Goal: Task Accomplishment & Management: Manage account settings

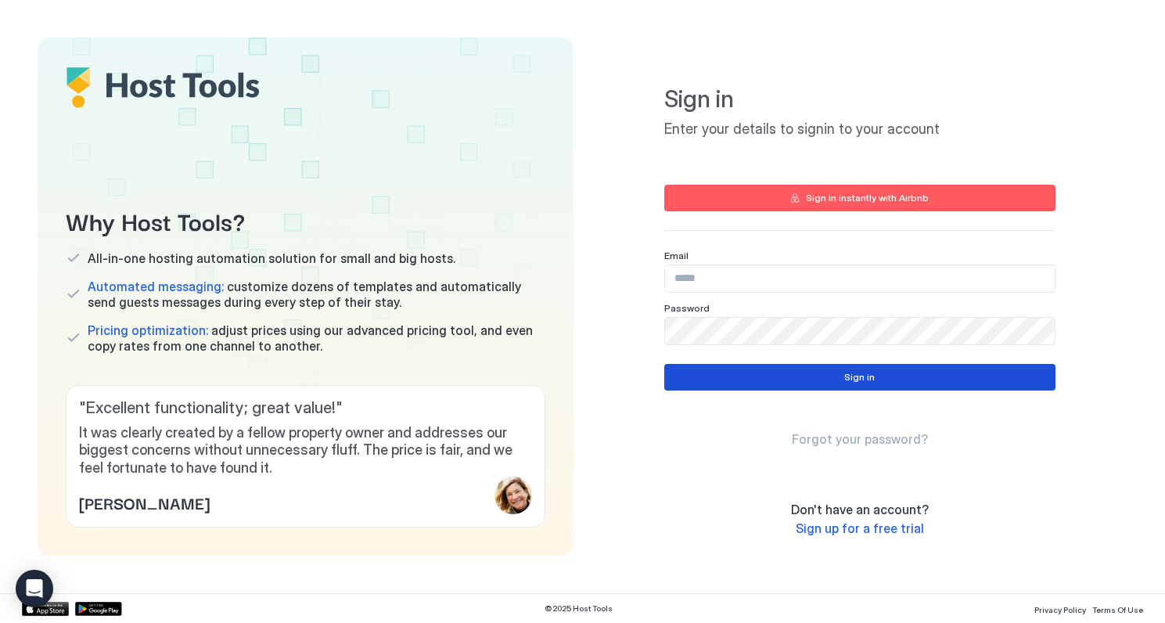
type input "**********"
click at [861, 378] on div "Sign in" at bounding box center [859, 377] width 31 height 14
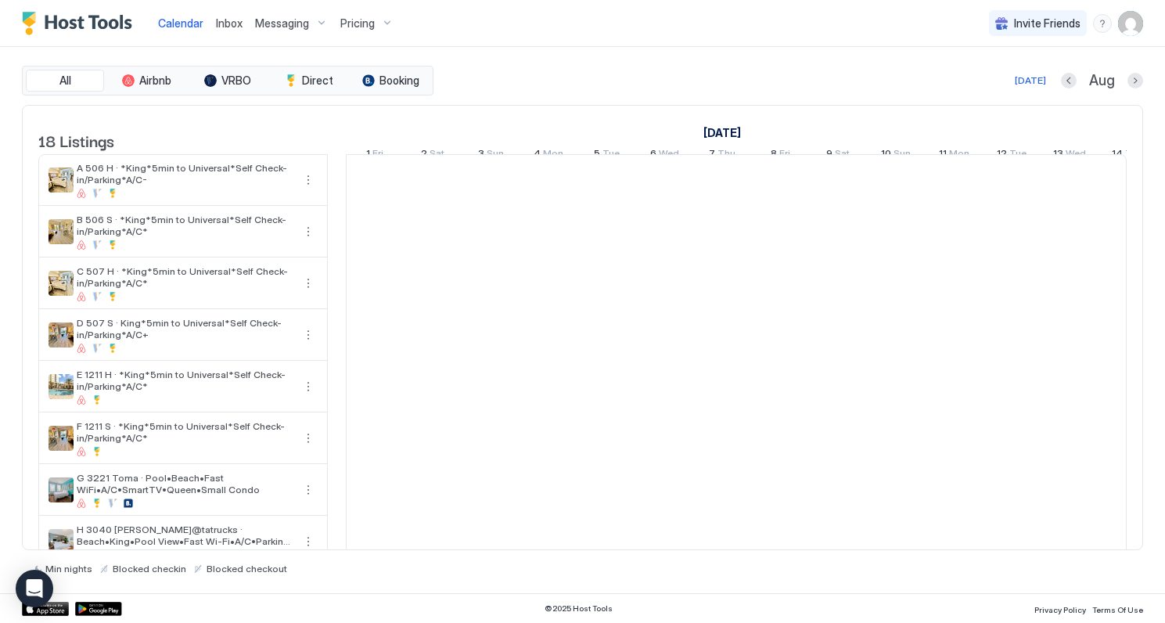
scroll to position [0, 869]
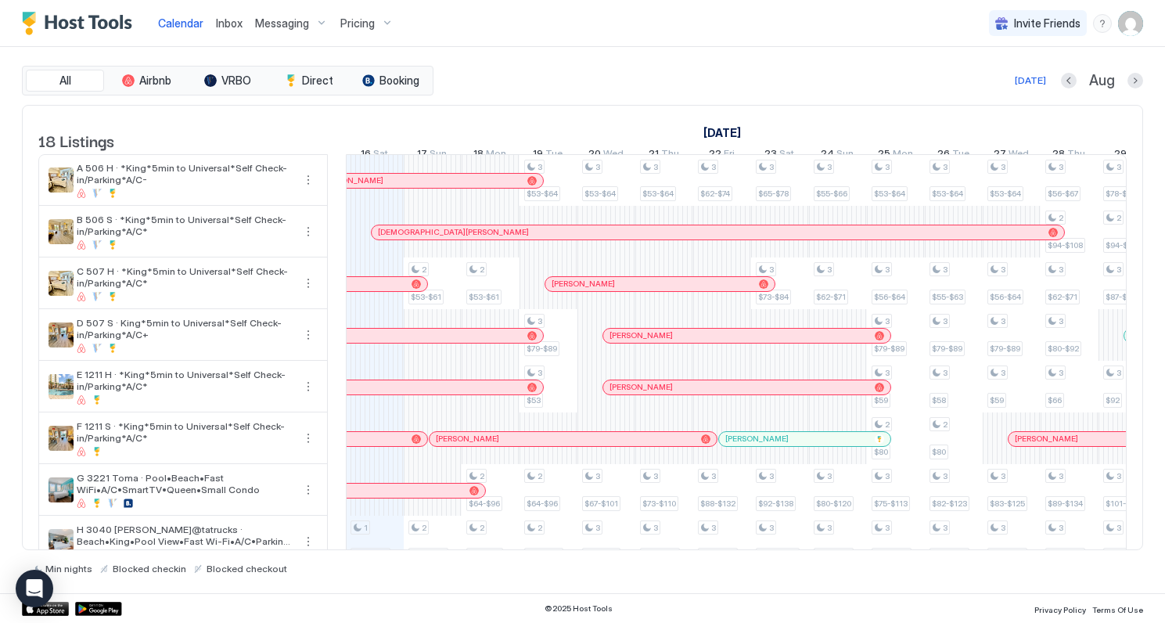
click at [399, 239] on div at bounding box center [399, 232] width 13 height 13
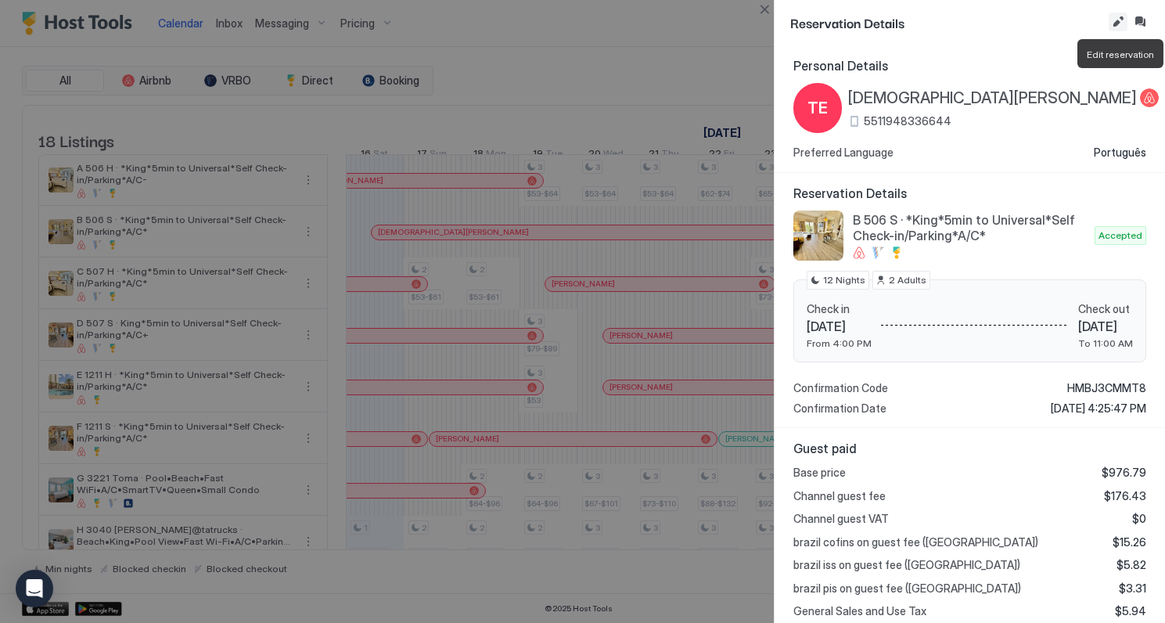
click at [1117, 23] on button "Edit reservation" at bounding box center [1118, 22] width 19 height 19
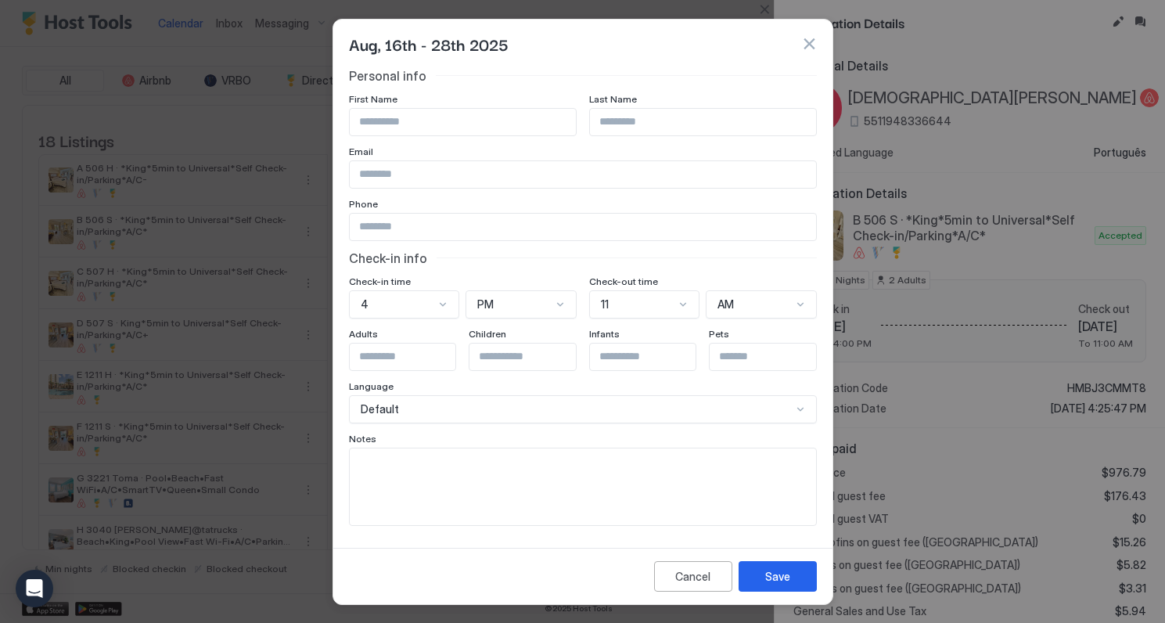
click at [808, 41] on button "button" at bounding box center [809, 44] width 16 height 16
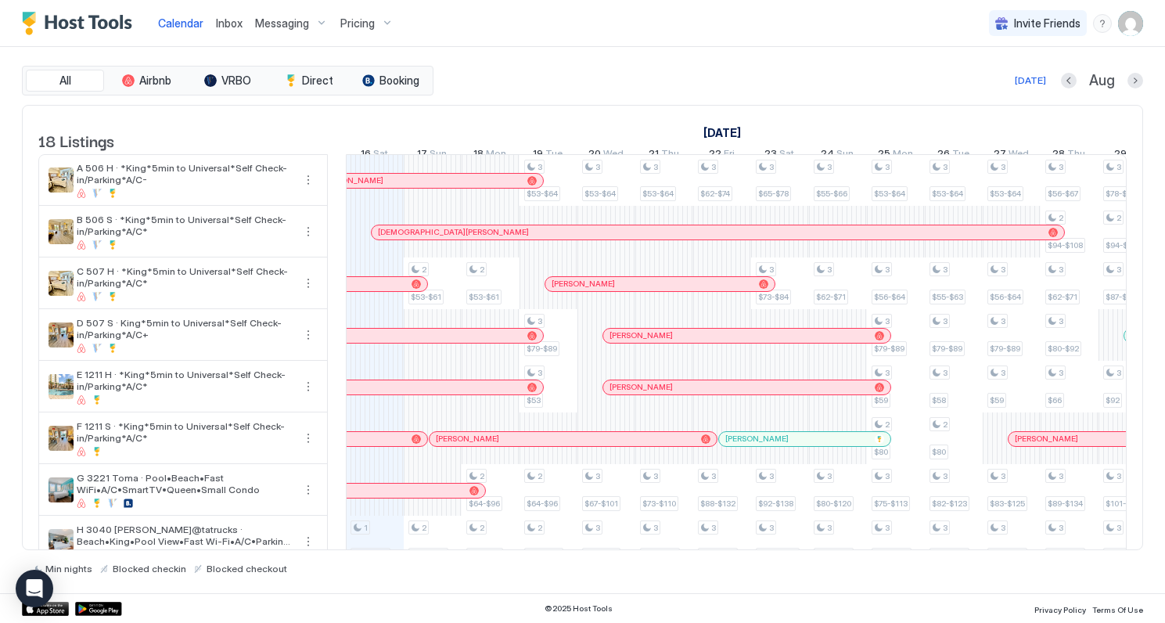
click at [504, 239] on div at bounding box center [504, 232] width 13 height 13
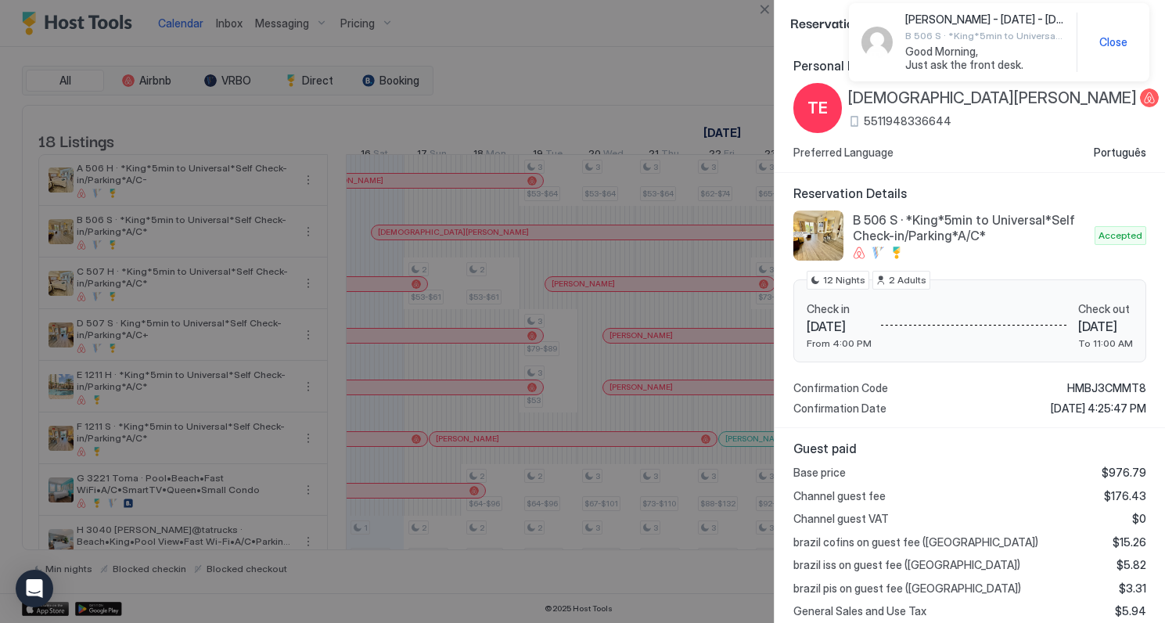
click at [1123, 38] on span "Close" at bounding box center [1113, 42] width 28 height 14
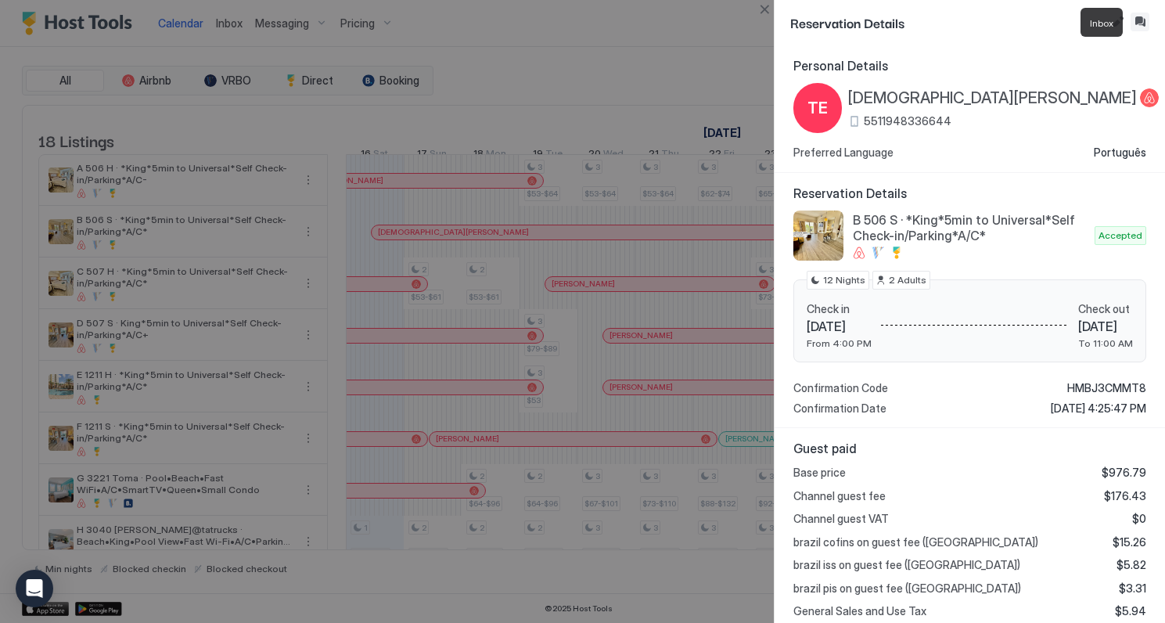
click at [1141, 21] on button "Inbox" at bounding box center [1140, 22] width 19 height 19
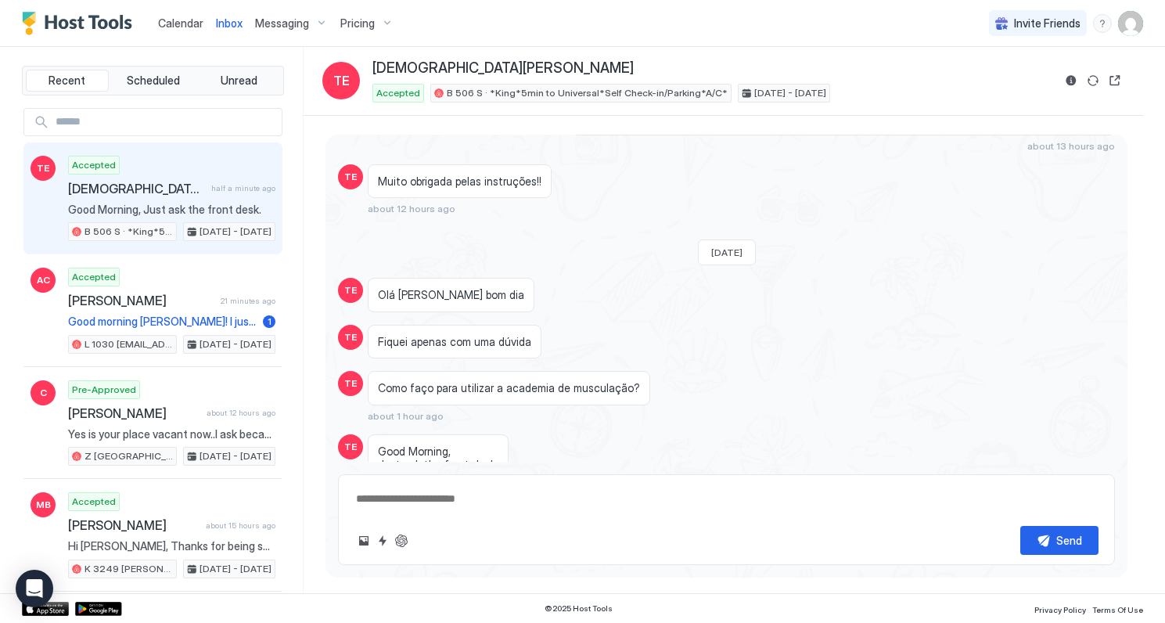
scroll to position [2434, 0]
click at [1019, 512] on div "Scheduled Messages" at bounding box center [1043, 520] width 106 height 16
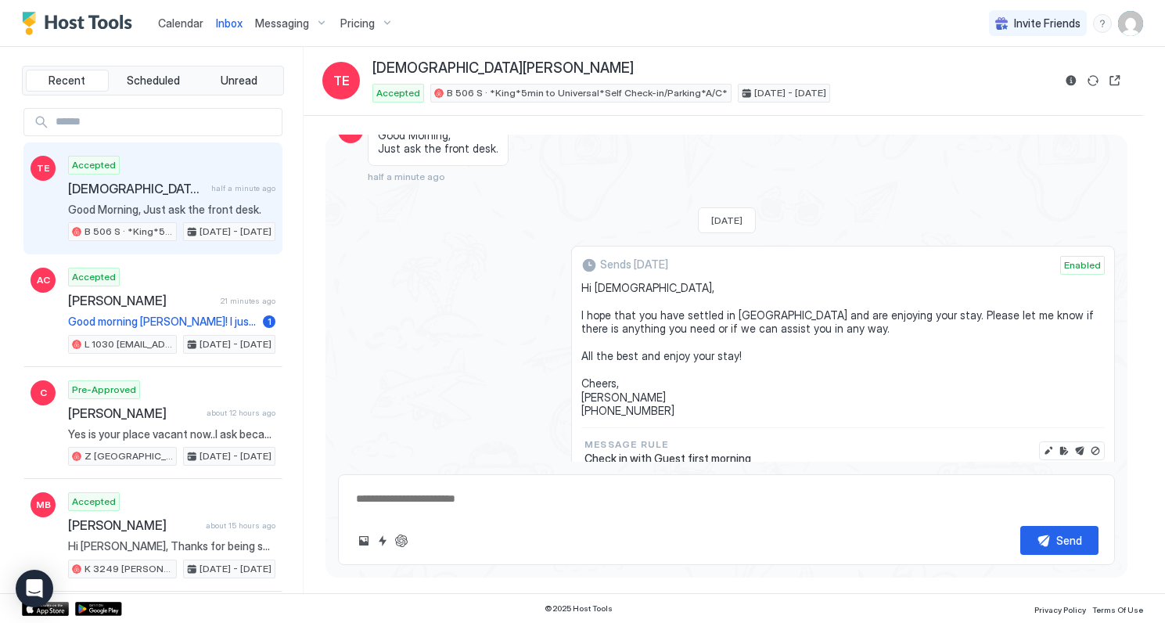
scroll to position [2763, 0]
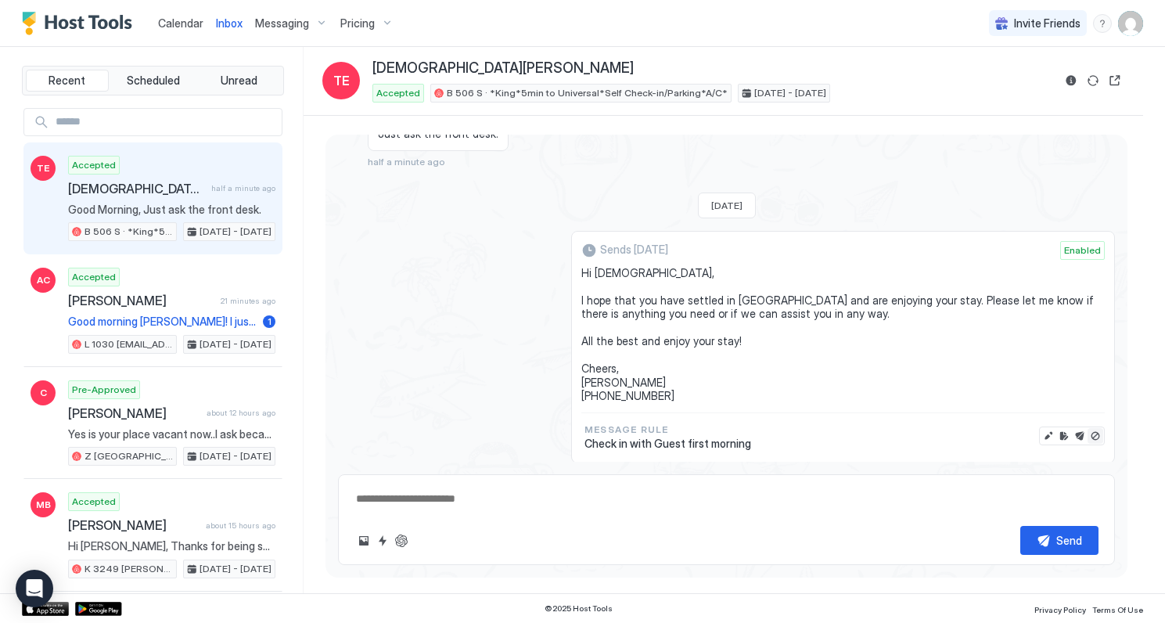
click at [1098, 428] on button "Disable message" at bounding box center [1095, 436] width 16 height 16
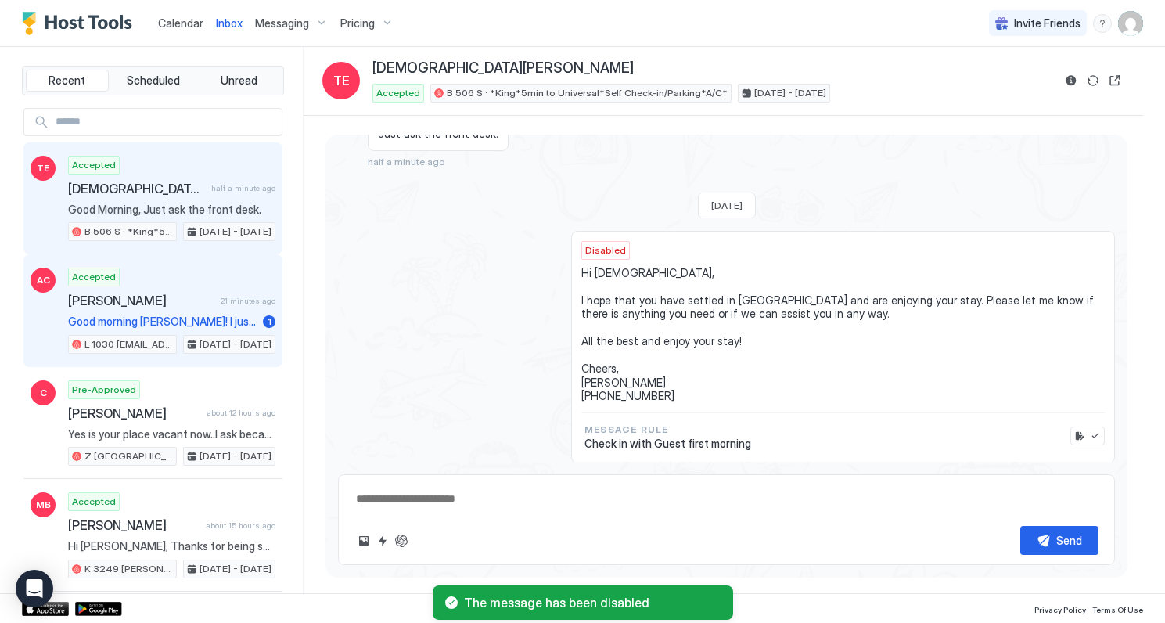
click at [166, 300] on span "[PERSON_NAME]" at bounding box center [141, 301] width 146 height 16
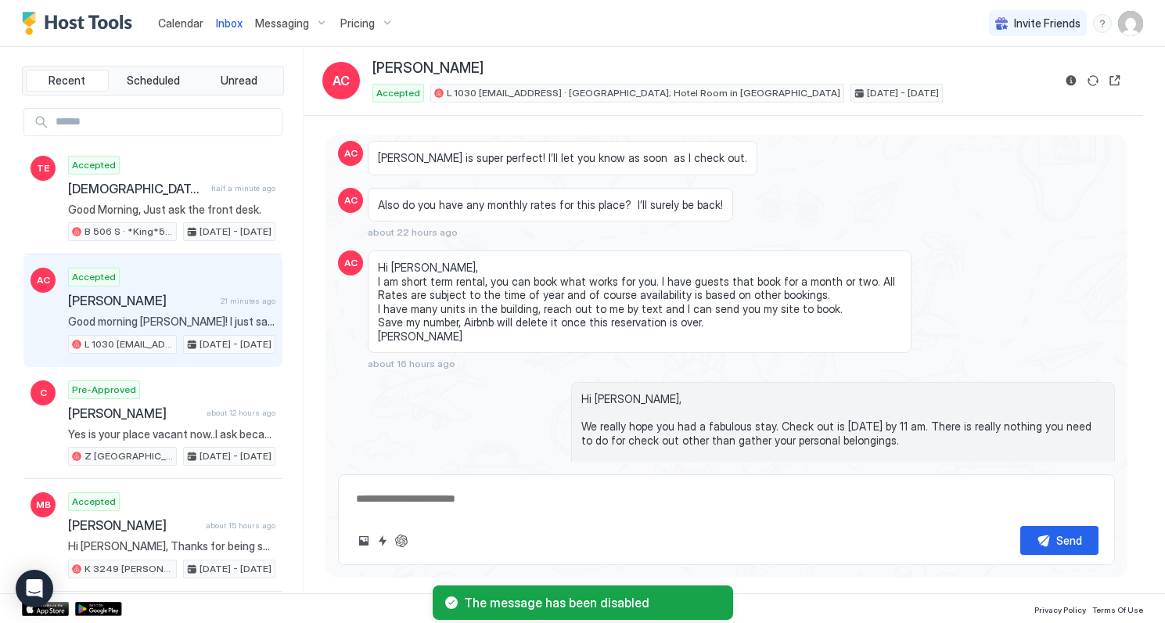
scroll to position [2881, 0]
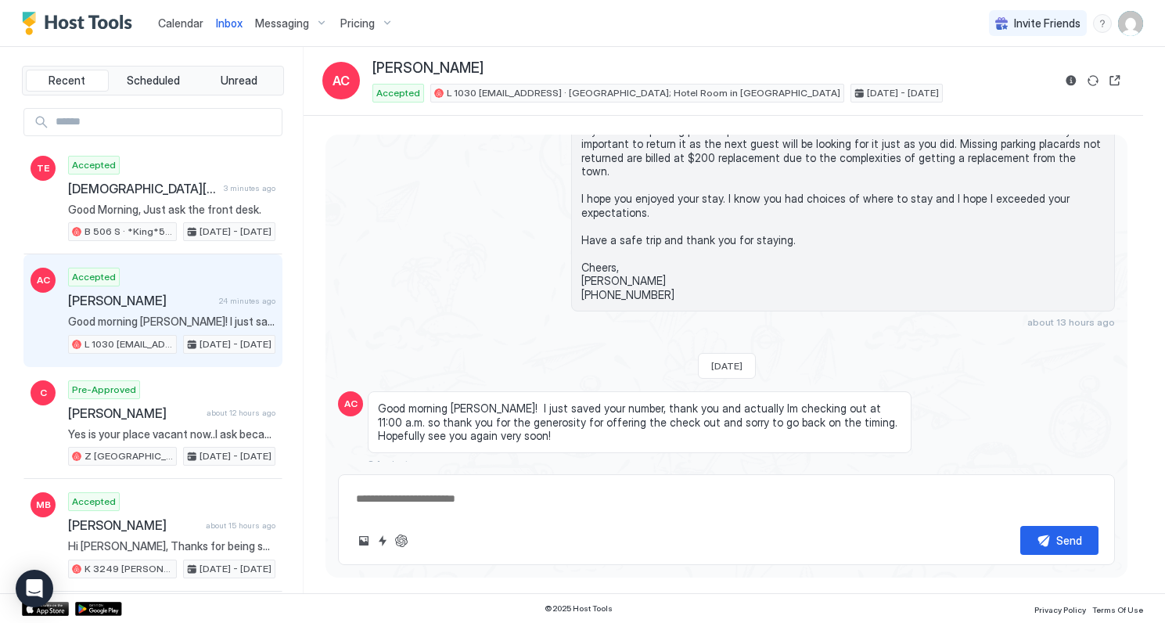
click at [174, 23] on span "Calendar" at bounding box center [180, 22] width 45 height 13
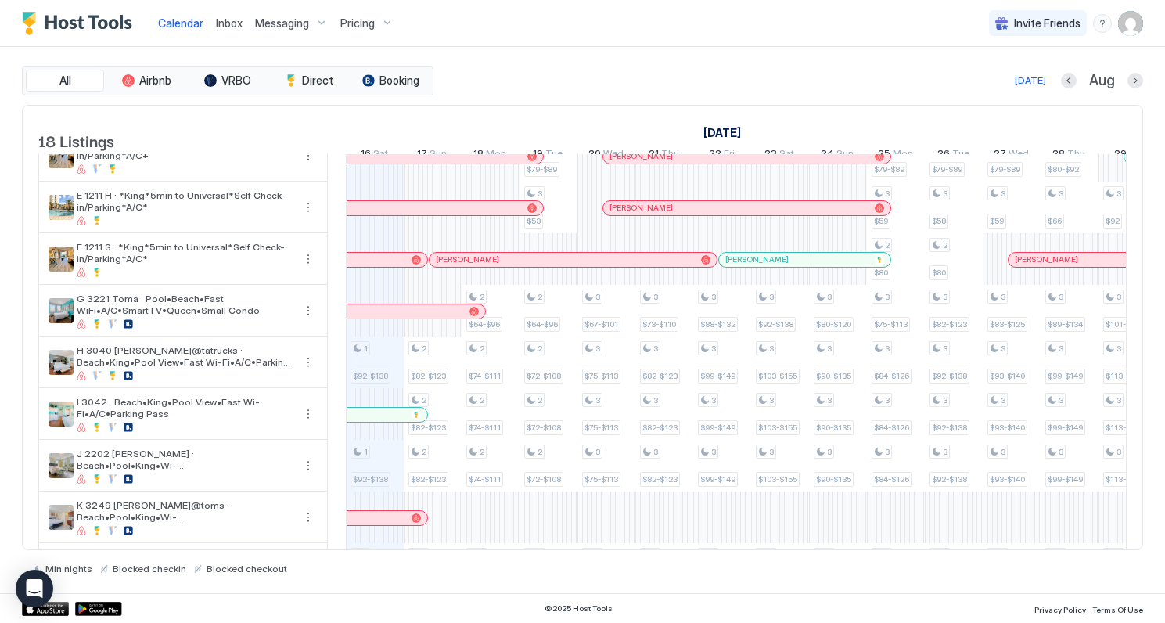
scroll to position [185, 0]
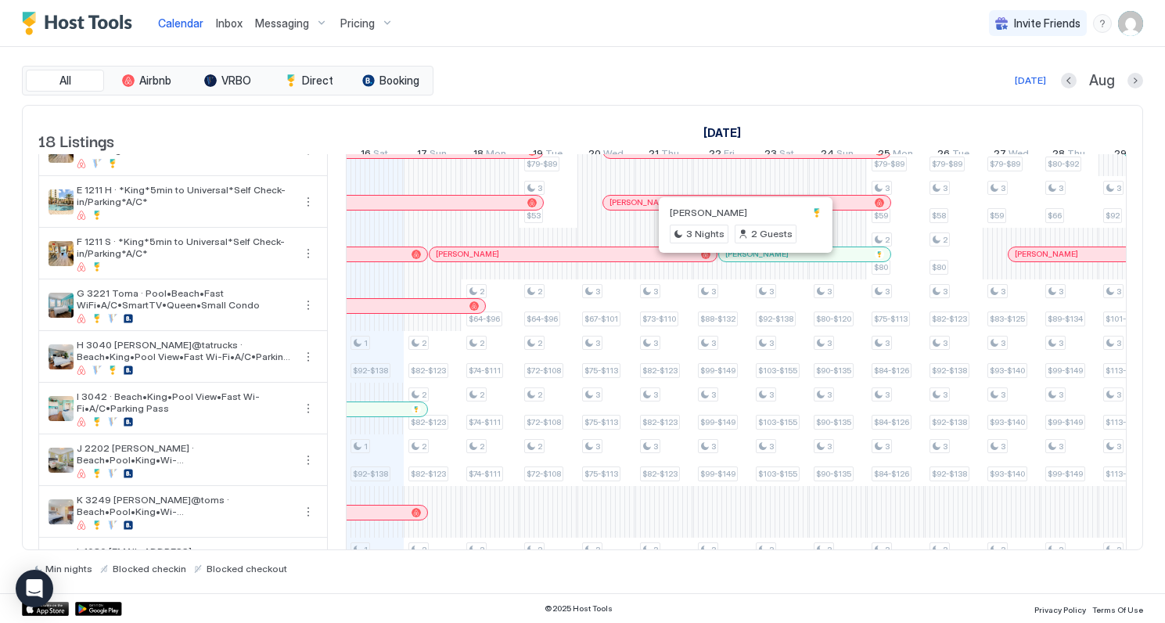
click at [742, 261] on div at bounding box center [741, 254] width 13 height 13
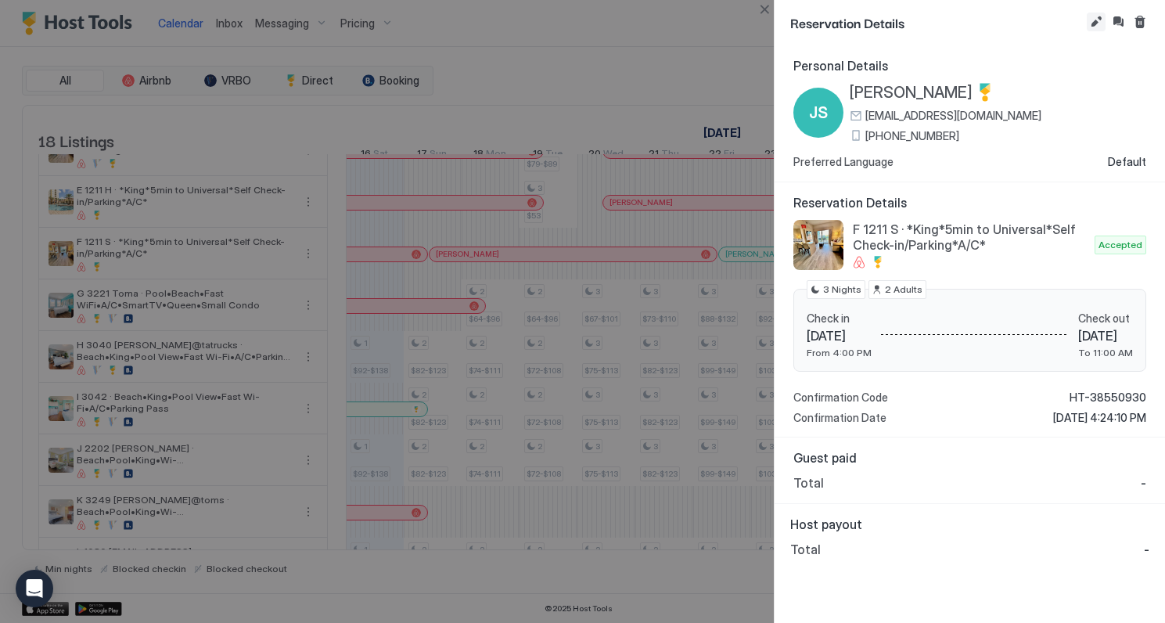
click at [1099, 16] on button "Edit reservation" at bounding box center [1096, 22] width 19 height 19
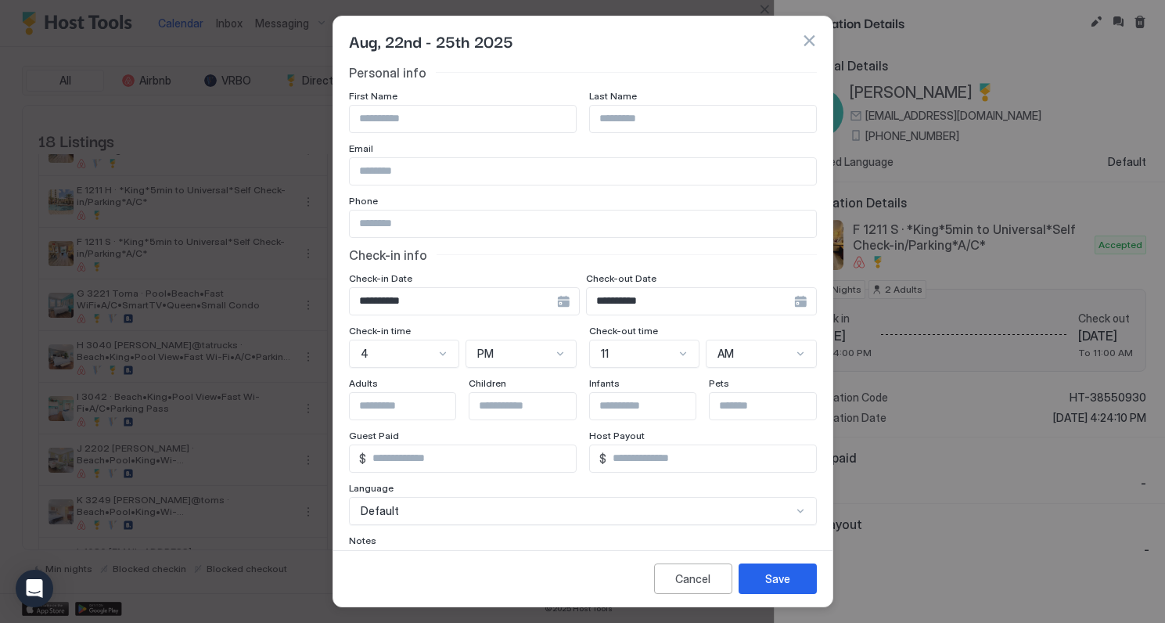
scroll to position [99, 0]
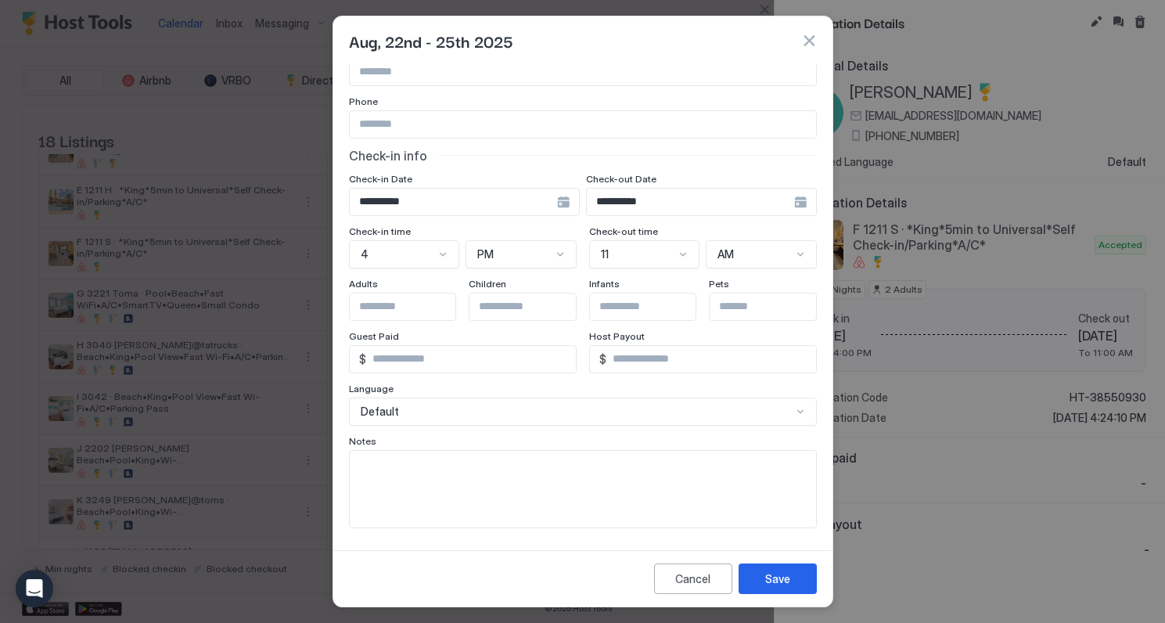
click at [407, 487] on textarea "Input Field" at bounding box center [583, 489] width 466 height 77
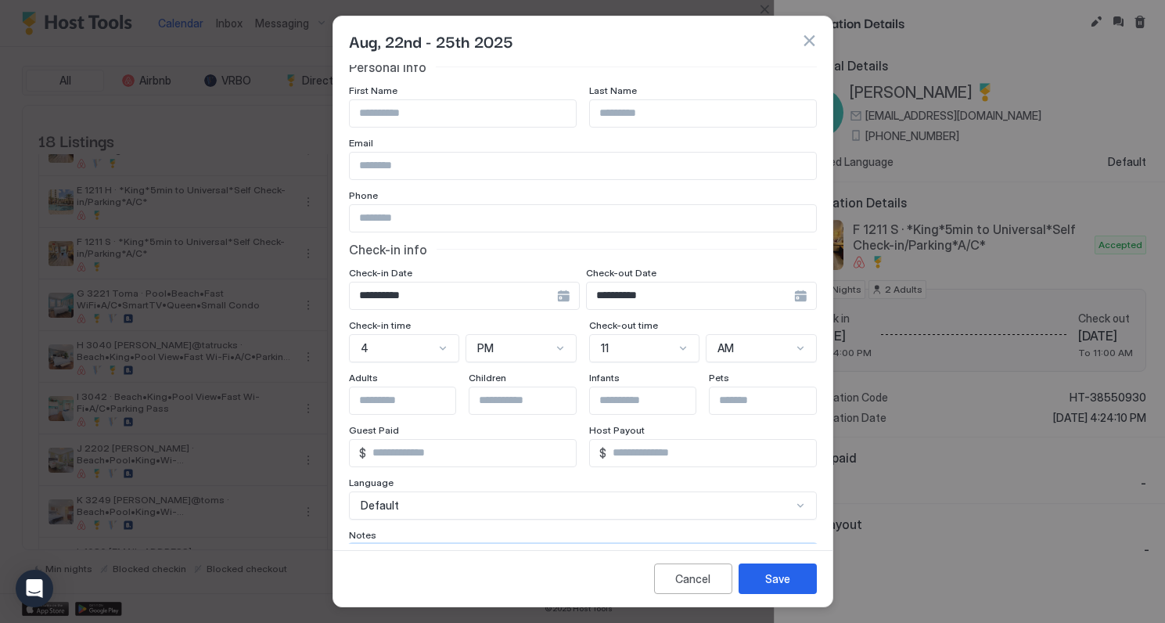
scroll to position [0, 0]
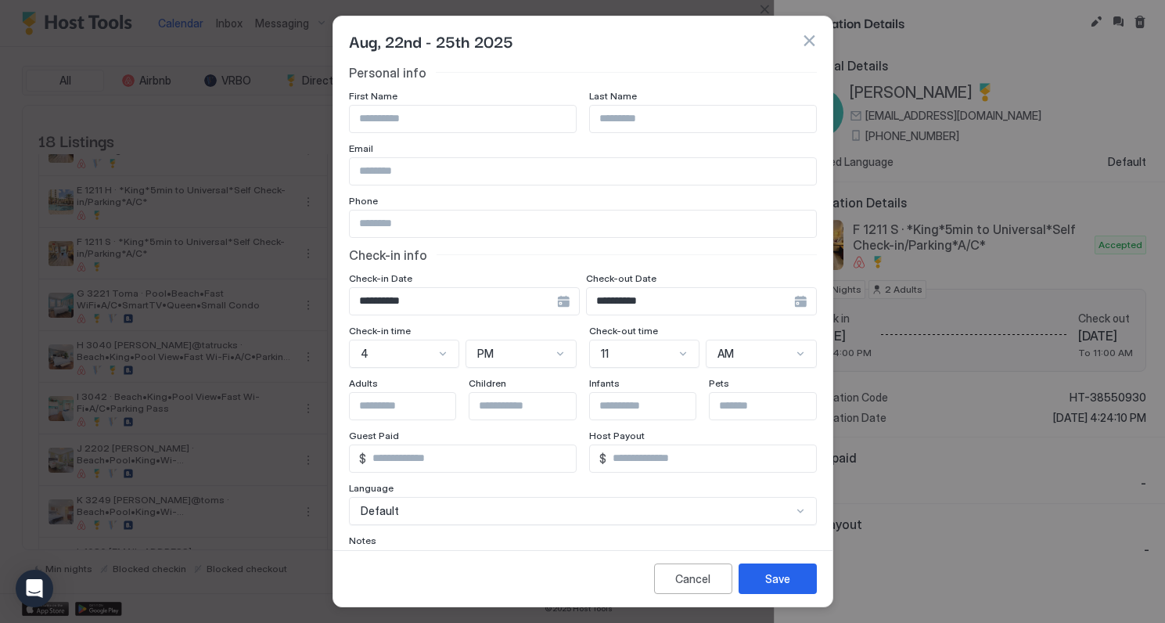
click at [811, 38] on button "button" at bounding box center [809, 41] width 16 height 16
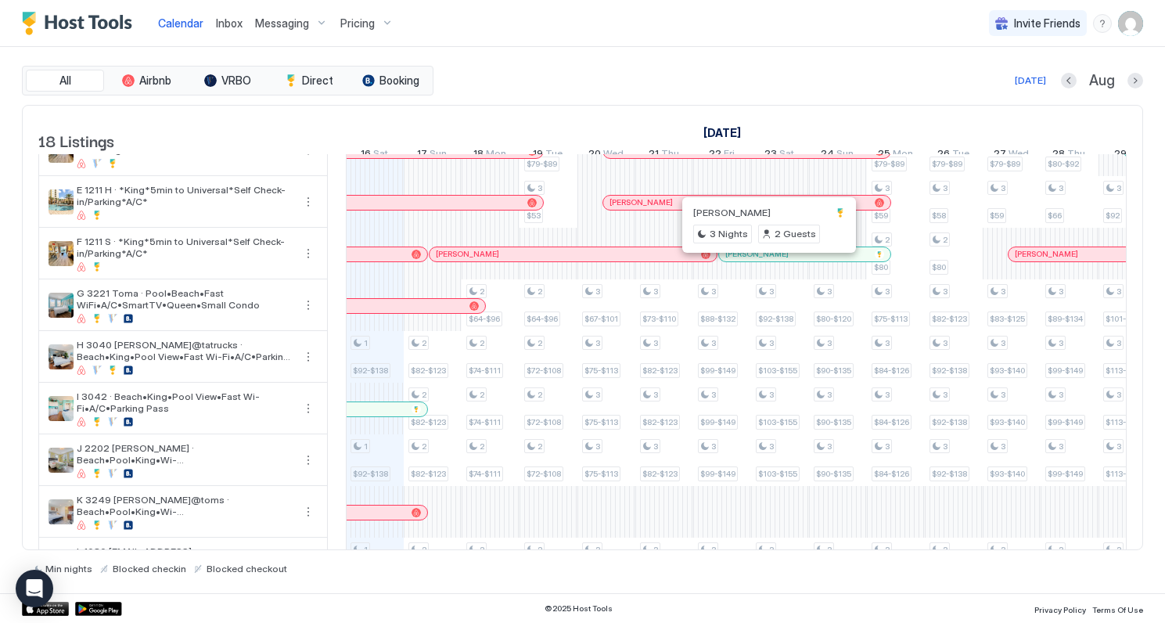
click at [736, 261] on div at bounding box center [736, 254] width 13 height 13
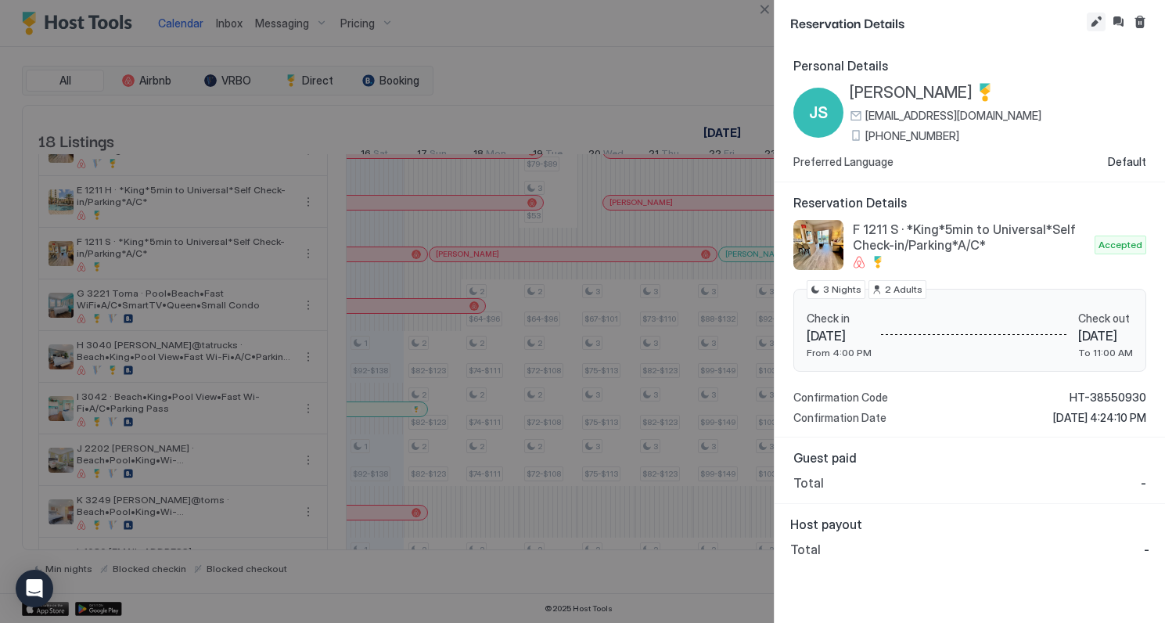
click at [1094, 20] on button "Edit reservation" at bounding box center [1096, 22] width 19 height 19
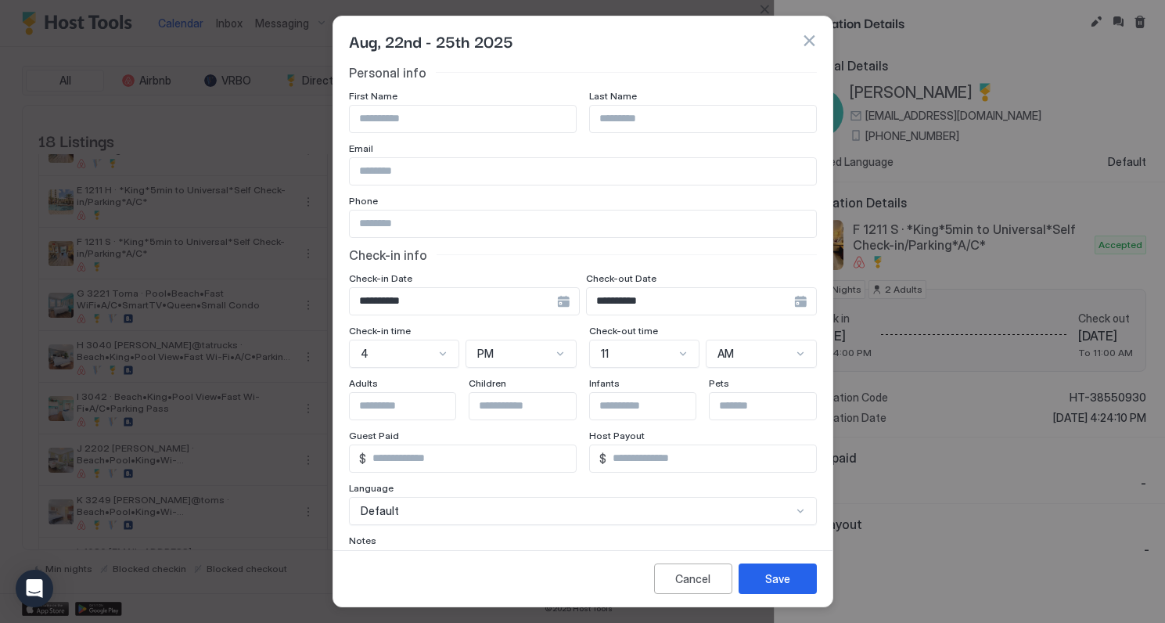
click at [406, 169] on input "Input Field" at bounding box center [583, 171] width 466 height 27
click at [805, 40] on button "button" at bounding box center [809, 41] width 16 height 16
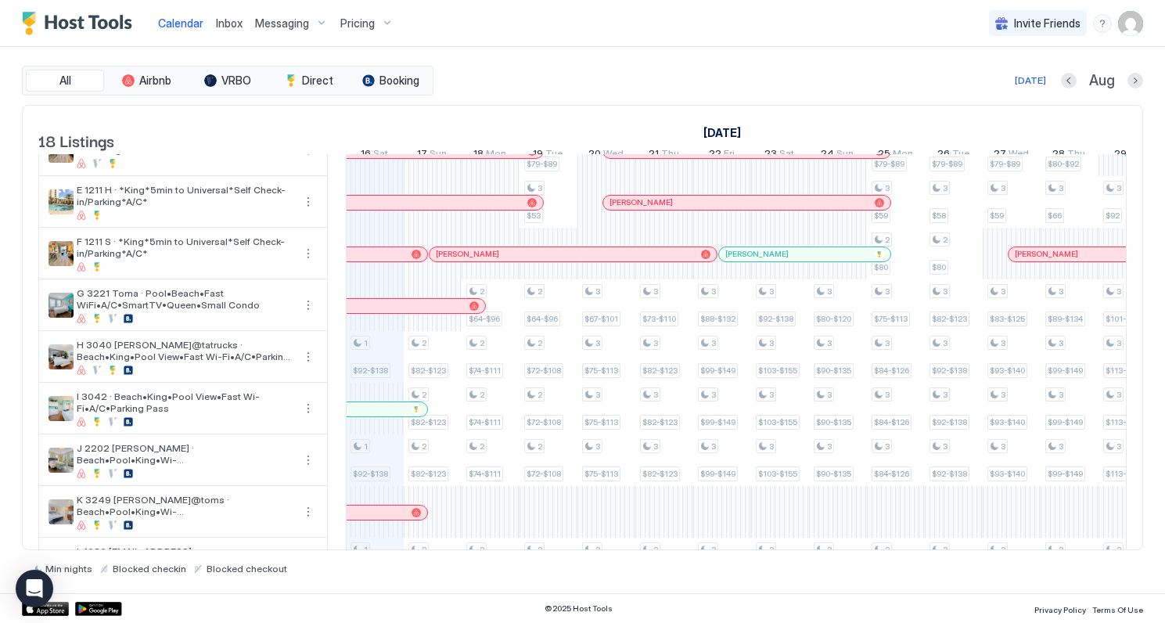
click at [742, 261] on div at bounding box center [741, 254] width 13 height 13
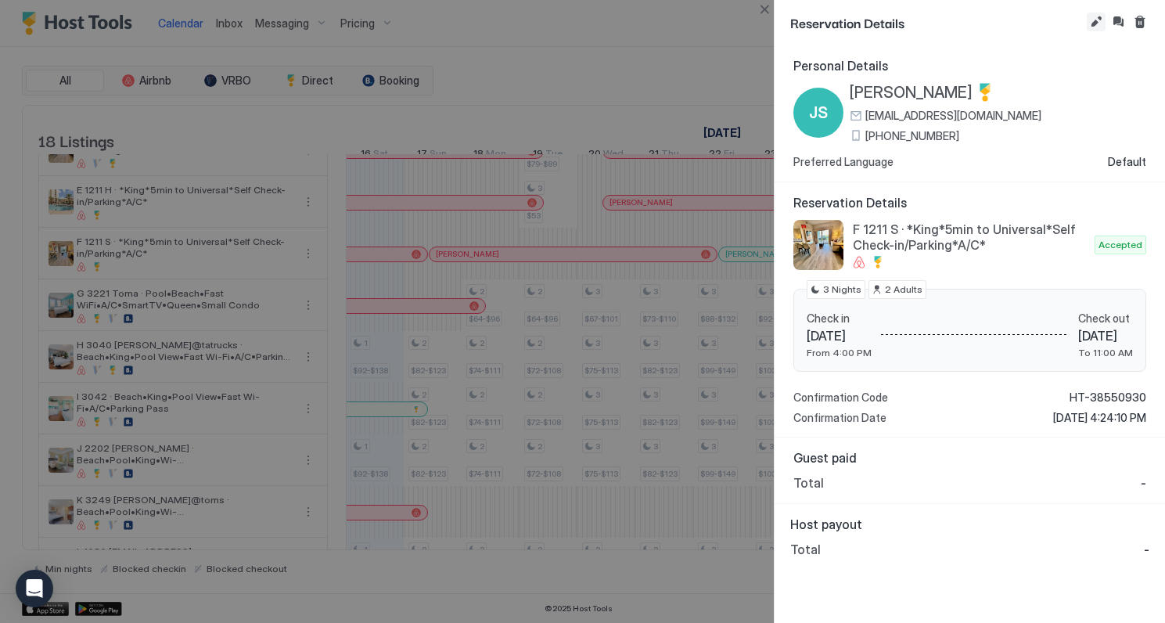
click at [1090, 23] on button "Edit reservation" at bounding box center [1096, 22] width 19 height 19
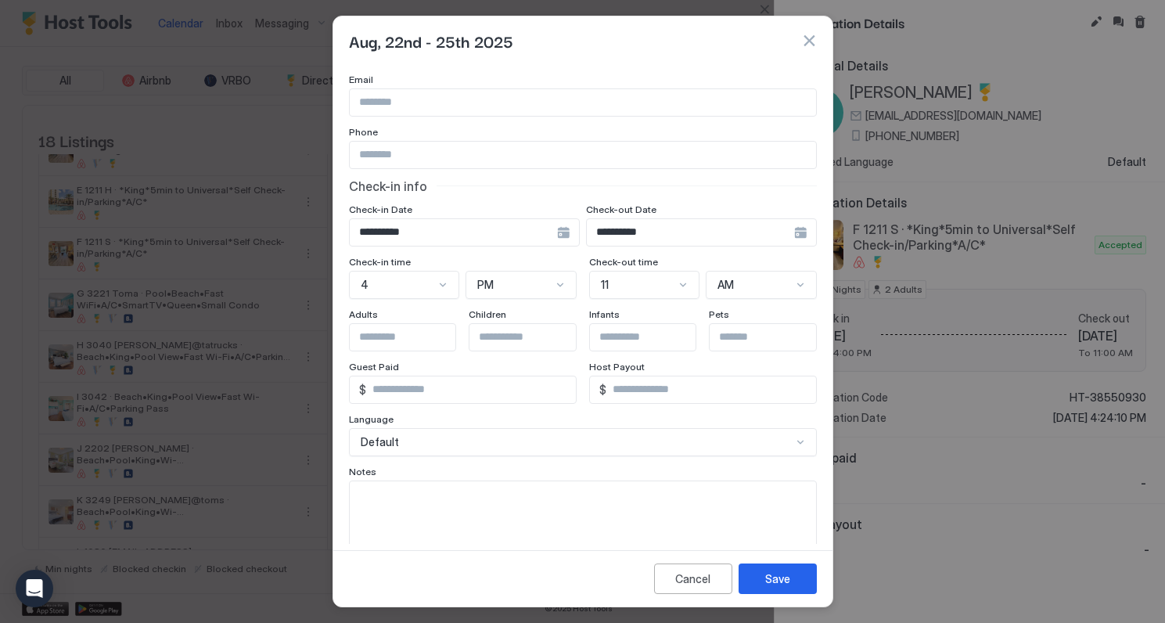
scroll to position [99, 0]
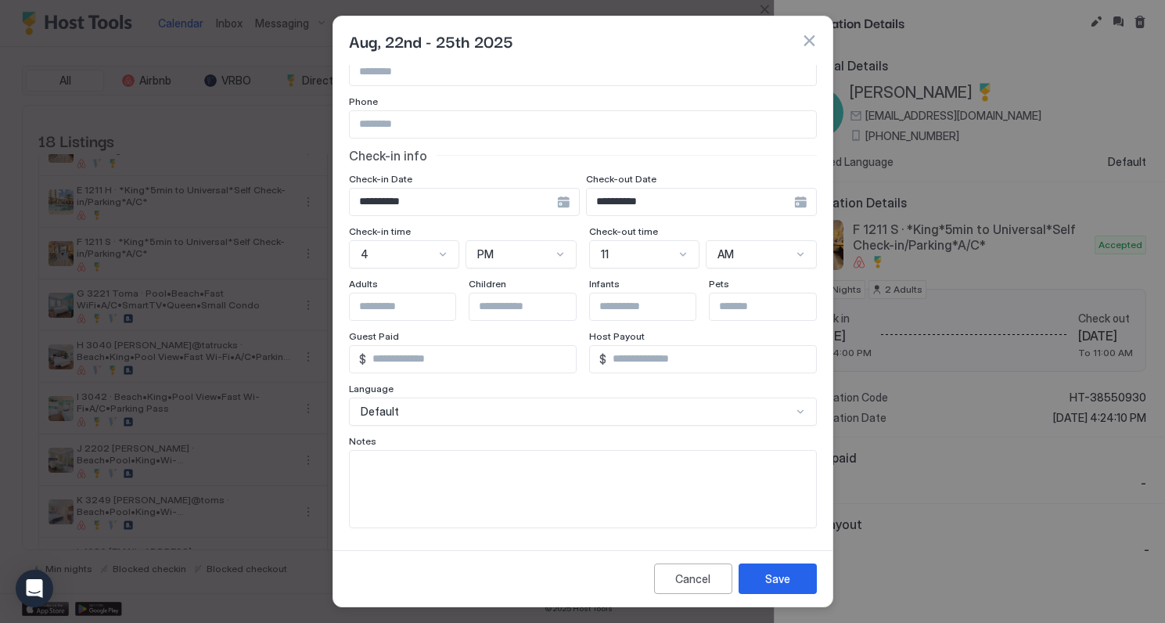
click at [376, 476] on textarea "Input Field" at bounding box center [583, 489] width 466 height 77
type textarea "**********"
click at [780, 587] on button "Save" at bounding box center [778, 578] width 78 height 31
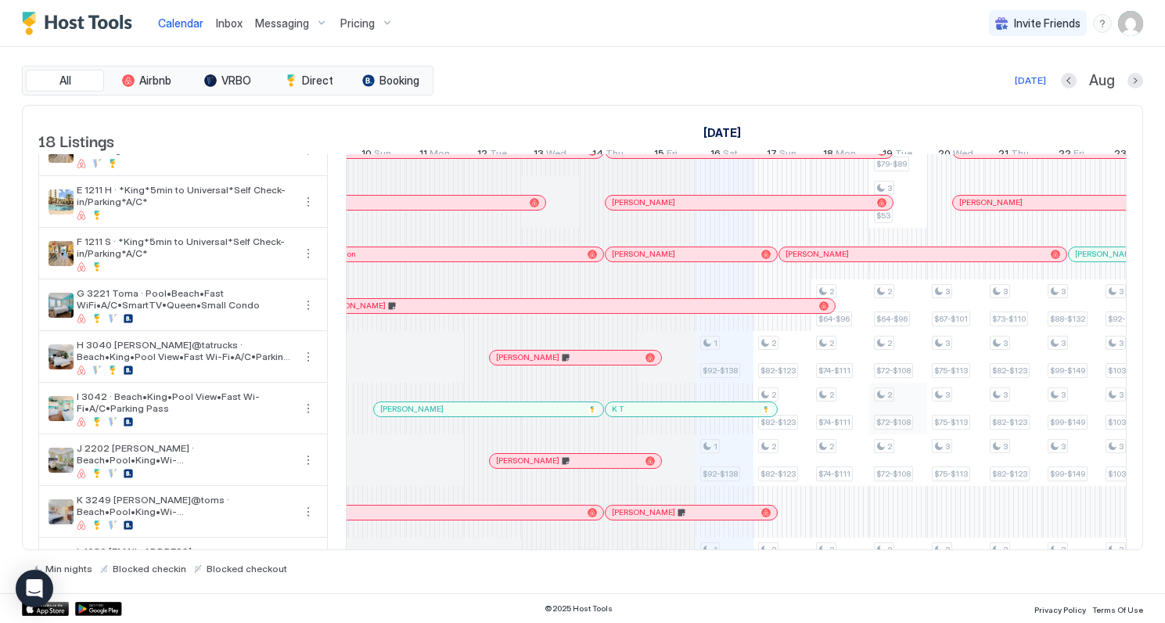
scroll to position [0, 478]
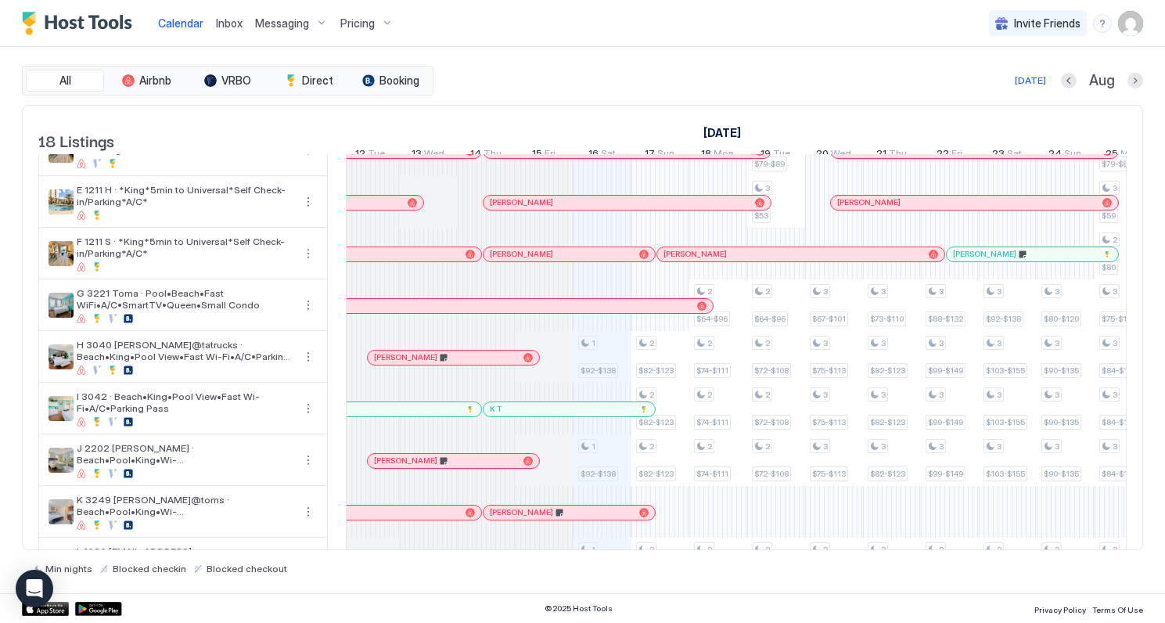
click at [1131, 23] on img "User profile" at bounding box center [1130, 23] width 25 height 25
click at [994, 82] on span "Settings" at bounding box center [990, 88] width 42 height 14
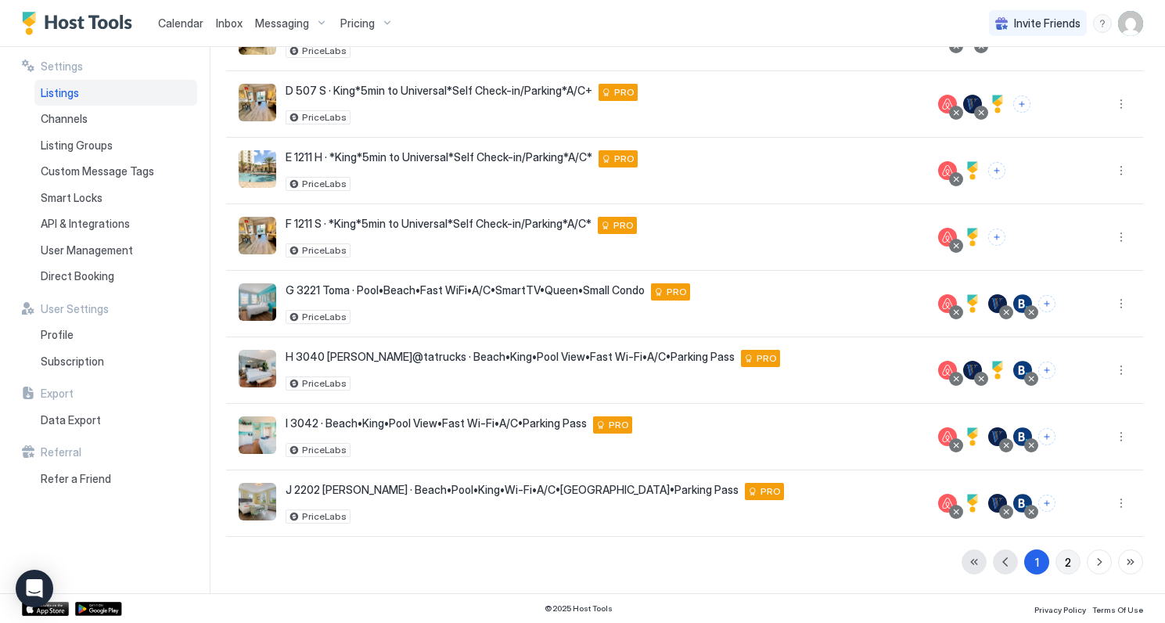
click at [1070, 557] on div "2" at bounding box center [1068, 562] width 6 height 16
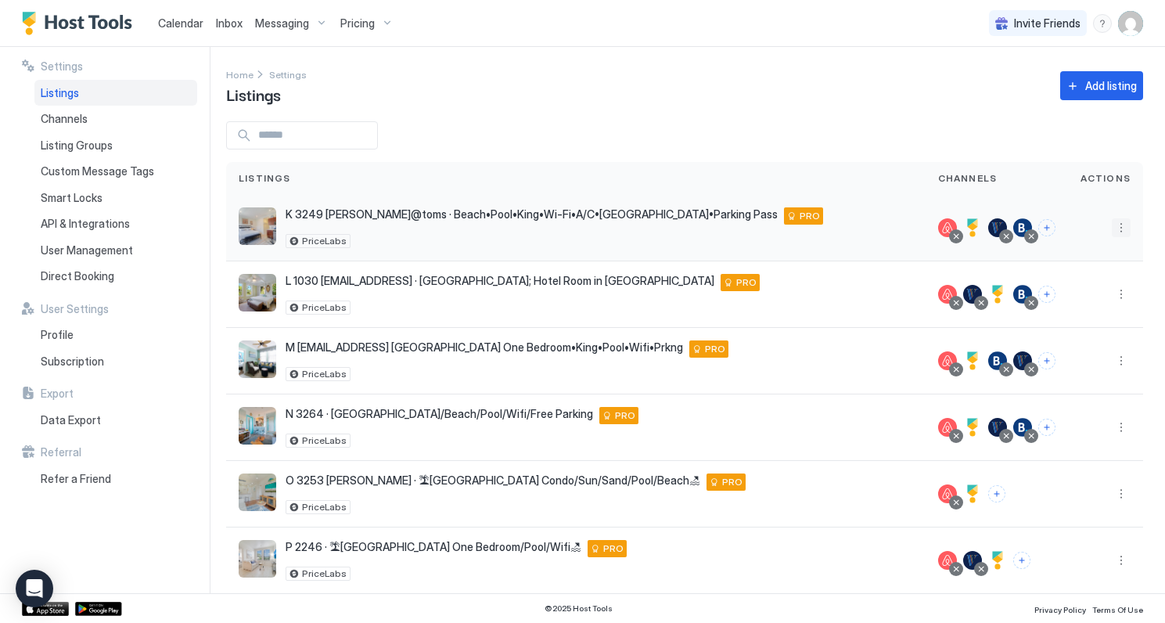
click at [1120, 229] on button "More options" at bounding box center [1121, 227] width 19 height 19
click at [1072, 299] on span "Listing Settings" at bounding box center [1086, 300] width 70 height 12
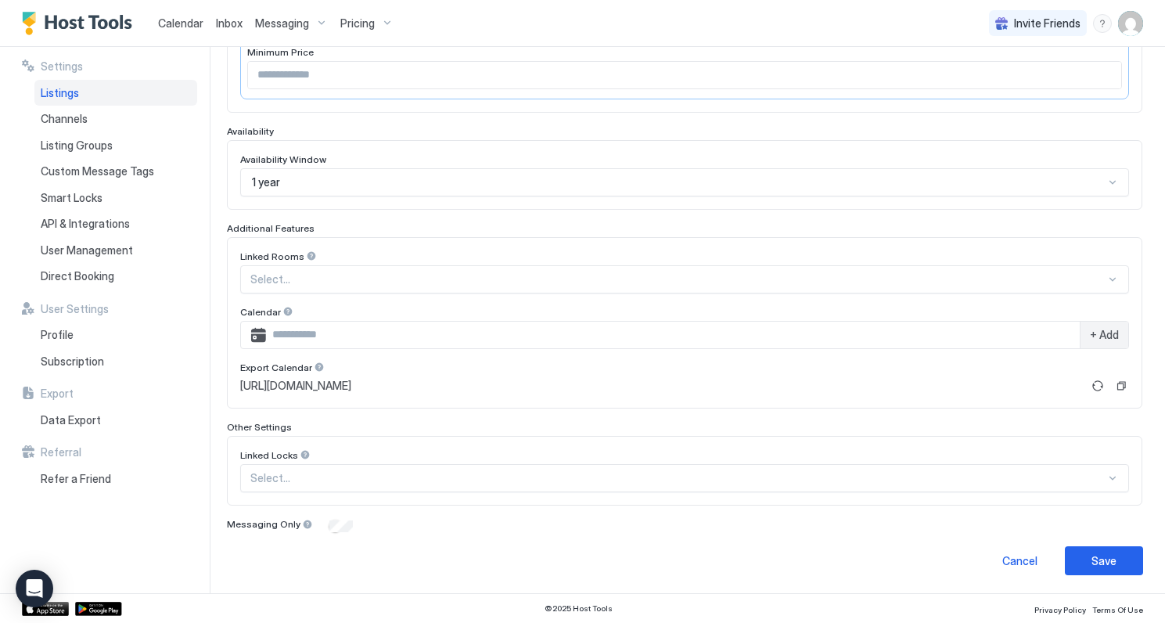
click at [550, 293] on div "Select..." at bounding box center [684, 279] width 889 height 28
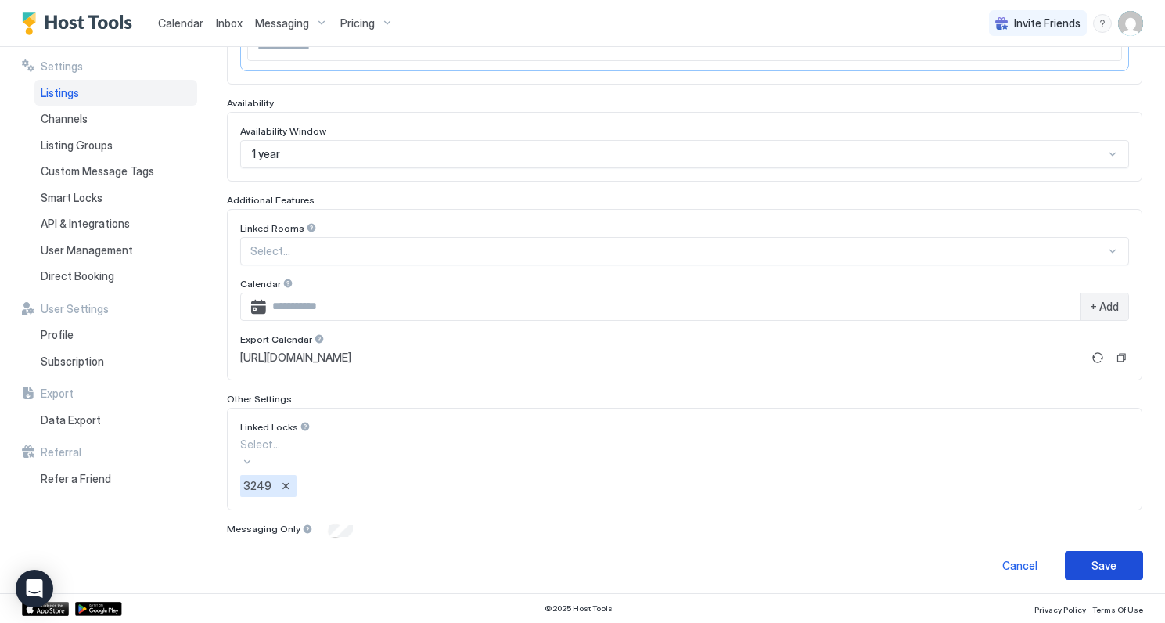
click at [1111, 557] on div "Save" at bounding box center [1103, 565] width 25 height 16
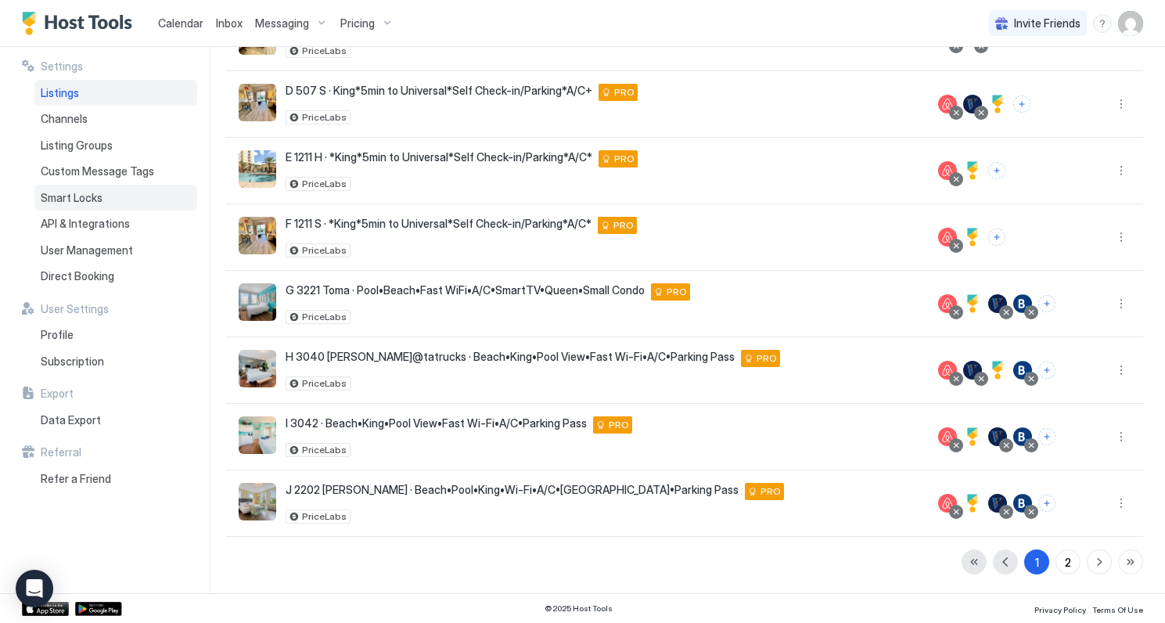
click at [67, 199] on span "Smart Locks" at bounding box center [72, 198] width 62 height 14
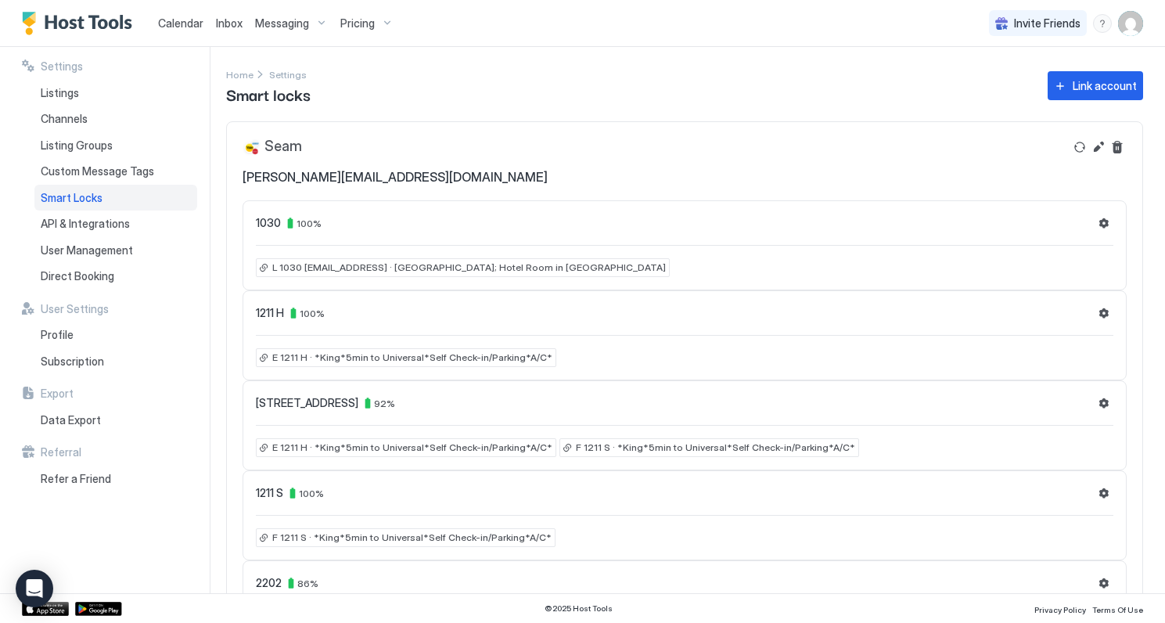
click at [175, 20] on span "Calendar" at bounding box center [180, 22] width 45 height 13
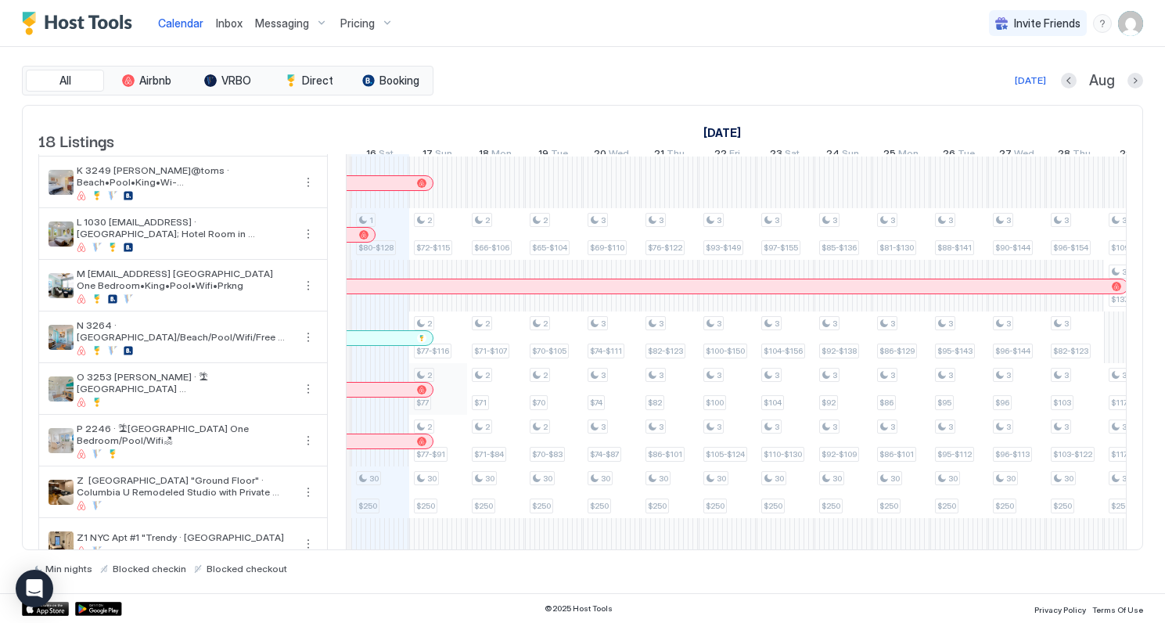
scroll to position [516, 0]
click at [448, 354] on div "1 $92-$138 1 $92-$138 1 $80-$128 30 $250 2 $53-$61 2 $82-$123 2 $82-$123 2 $82-…" at bounding box center [1017, 103] width 3068 height 929
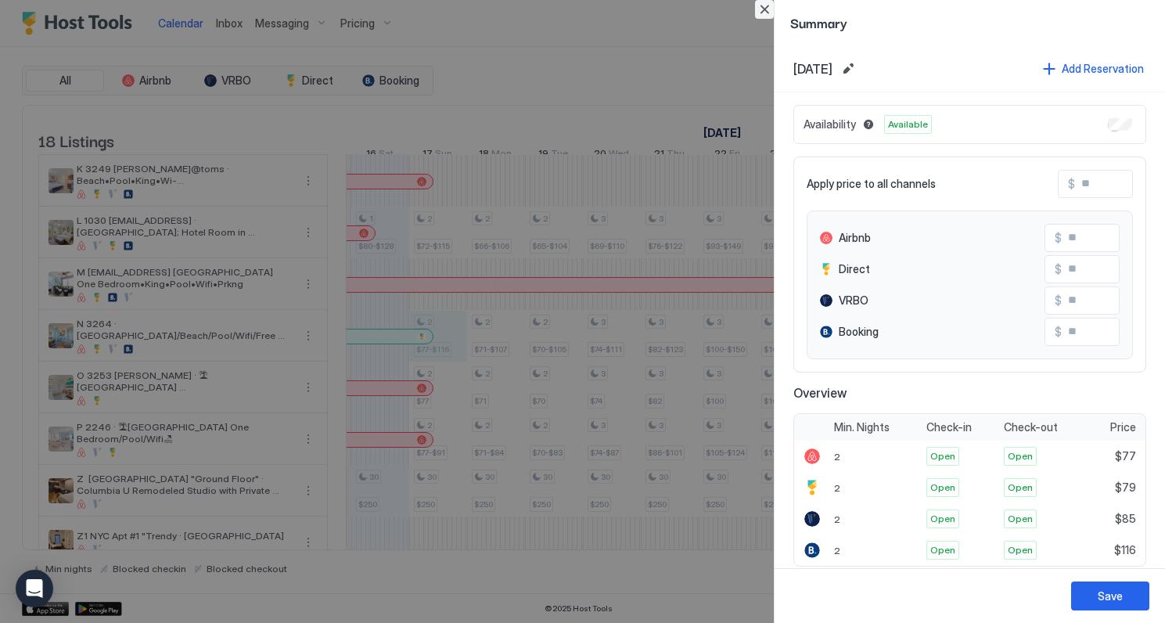
click at [760, 8] on button "Close" at bounding box center [764, 9] width 19 height 19
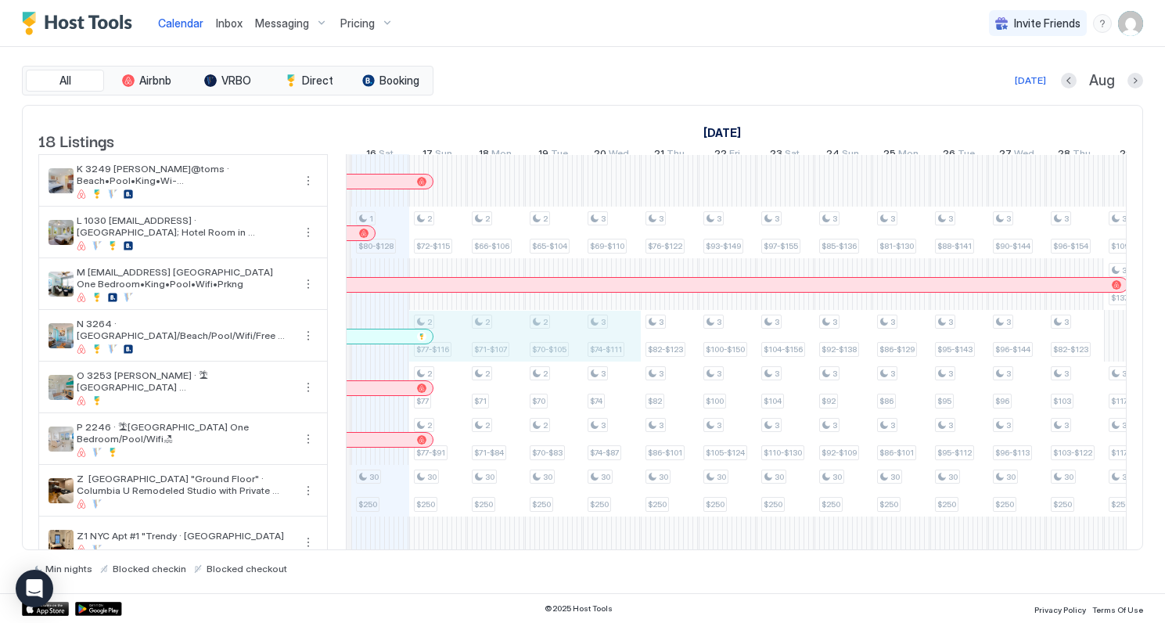
drag, startPoint x: 444, startPoint y: 351, endPoint x: 610, endPoint y: 358, distance: 166.8
click at [610, 358] on div "1 $92-$138 1 $92-$138 1 $80-$128 30 $250 2 $53-$61 2 $82-$123 2 $82-$123 2 $82-…" at bounding box center [1017, 103] width 3068 height 929
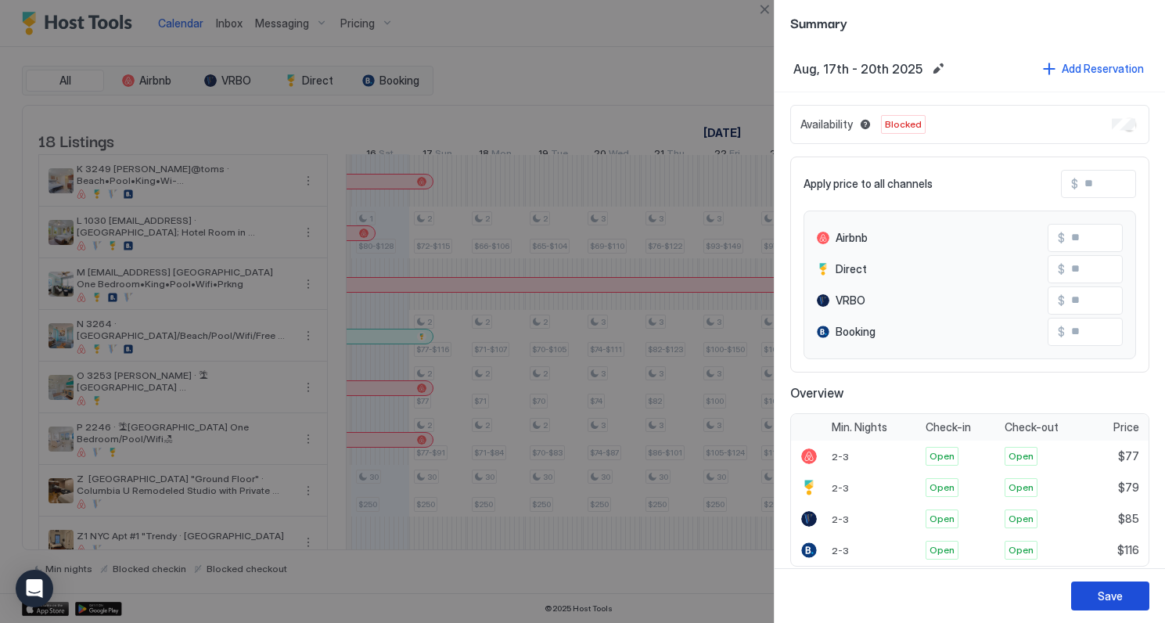
click at [1106, 601] on div "Save" at bounding box center [1110, 596] width 25 height 16
